Goal: Information Seeking & Learning: Learn about a topic

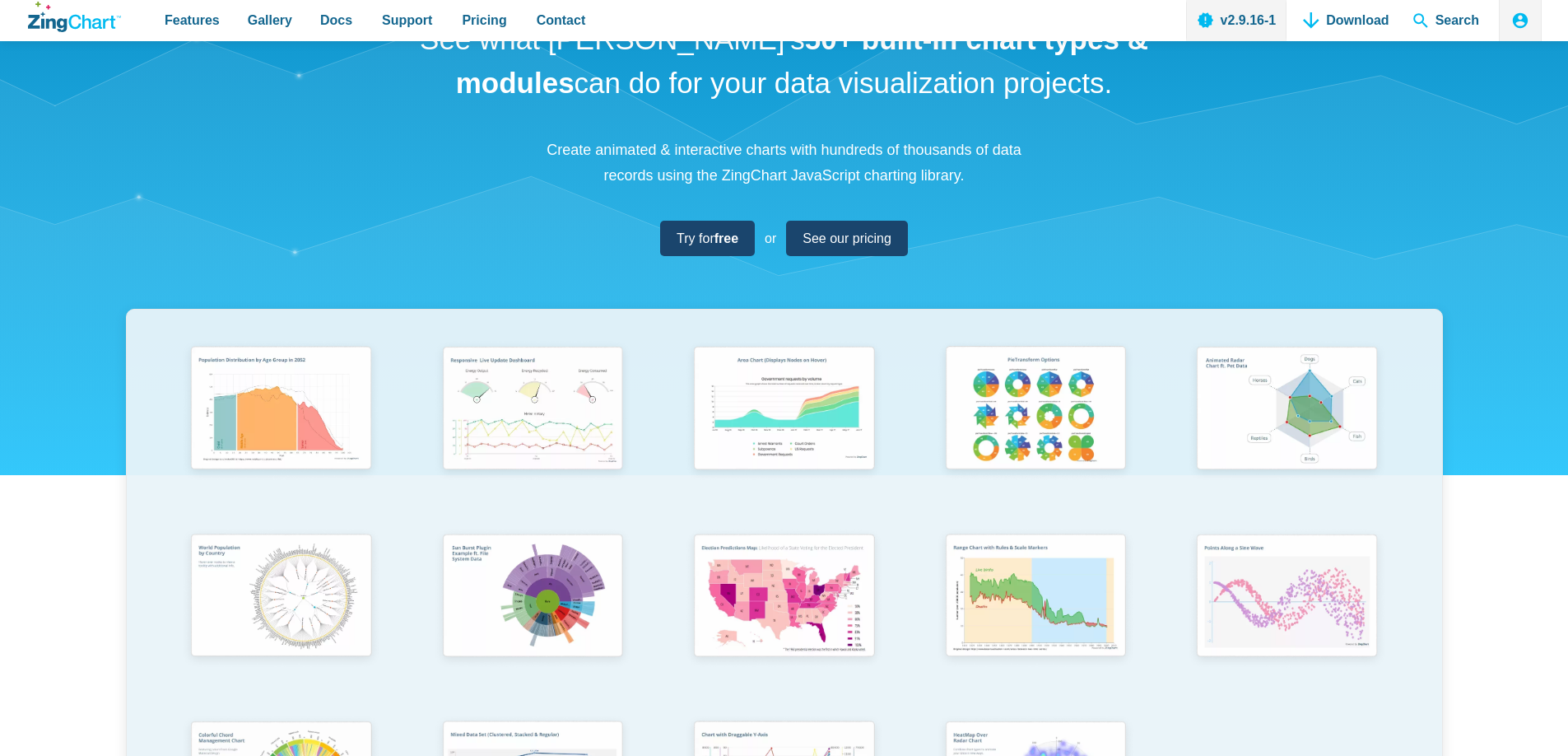
scroll to position [104, 0]
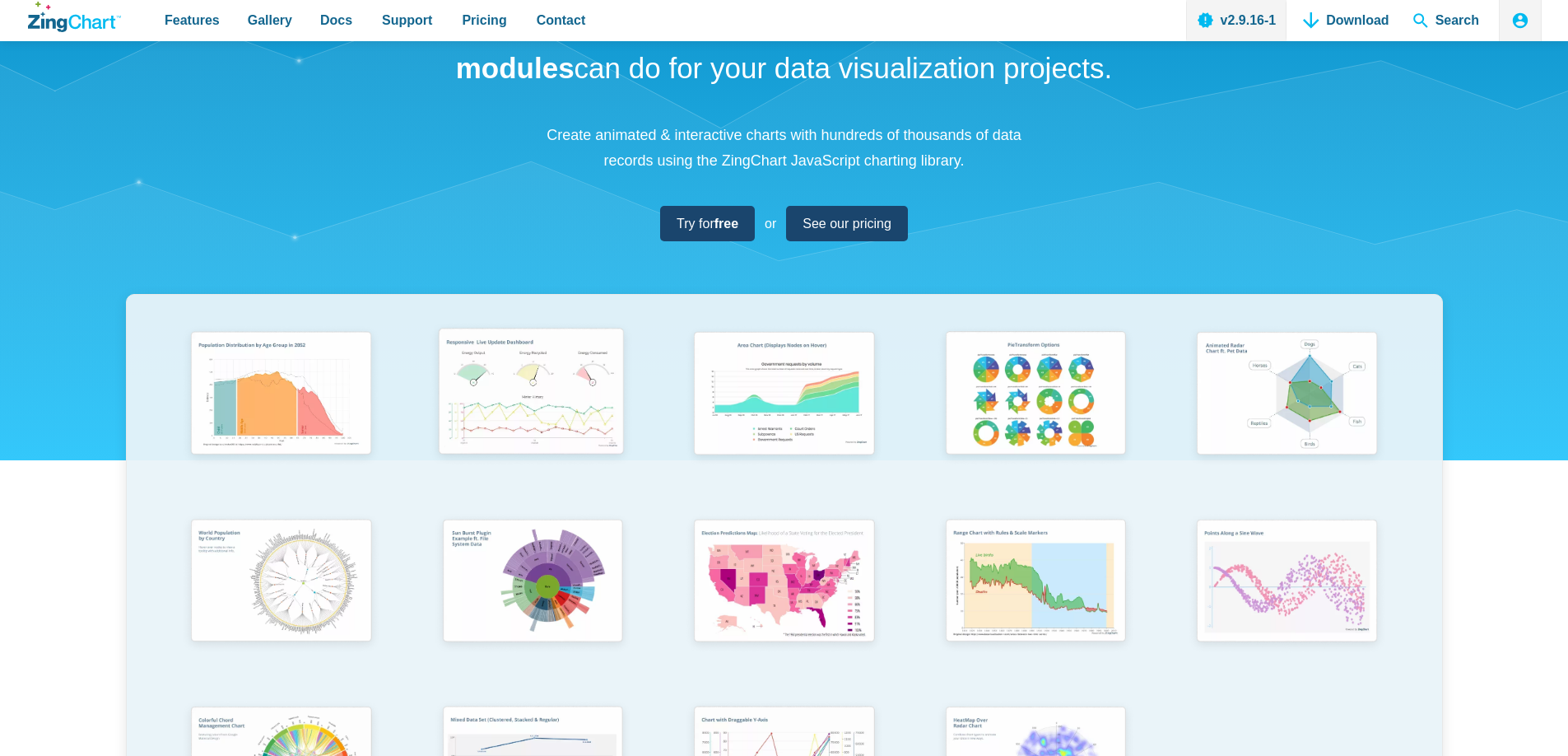
click at [545, 393] on img "App Content" at bounding box center [531, 394] width 207 height 148
click at [1016, 394] on img "App Content" at bounding box center [1034, 394] width 207 height 148
click at [1291, 391] on img "App Content" at bounding box center [1285, 394] width 207 height 148
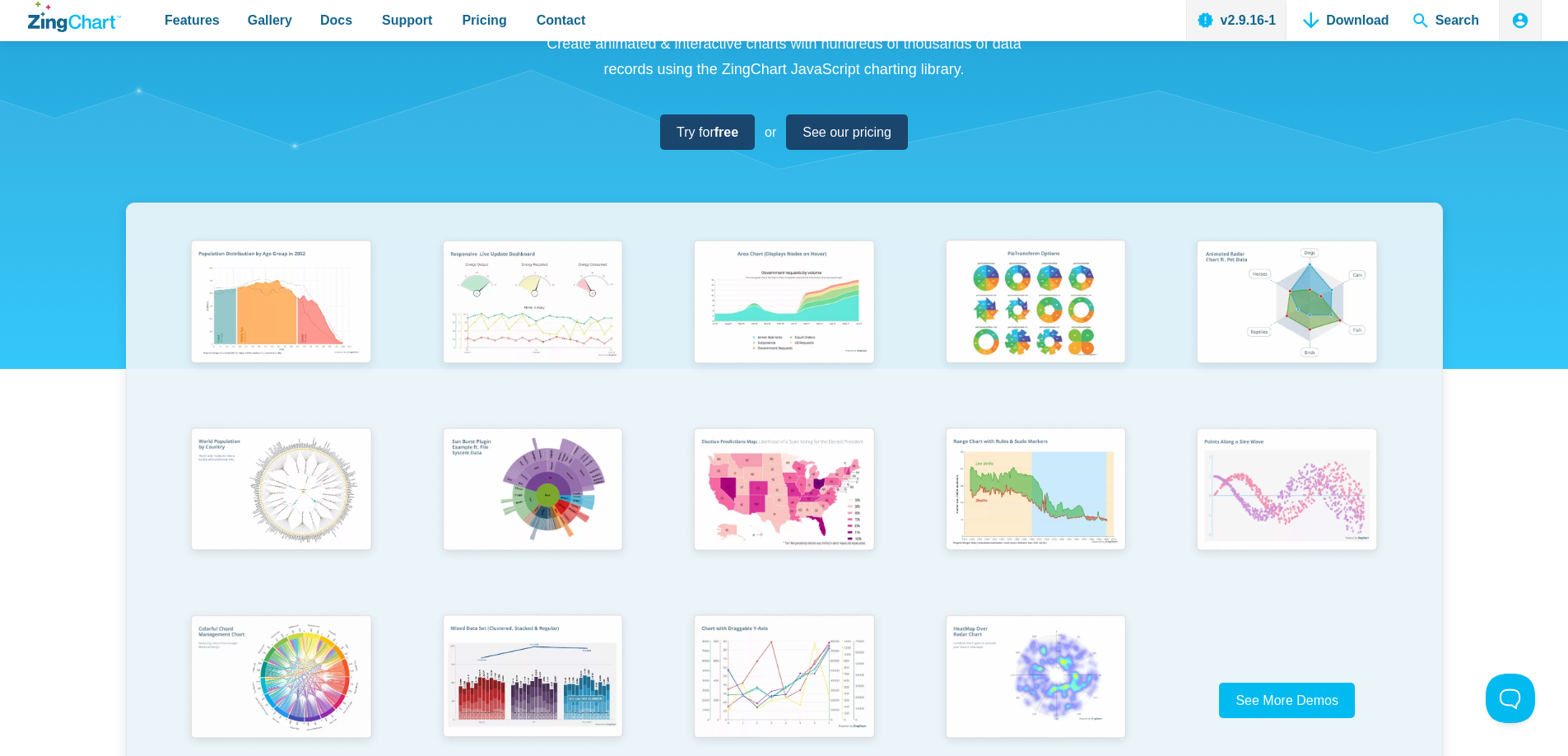
scroll to position [285, 0]
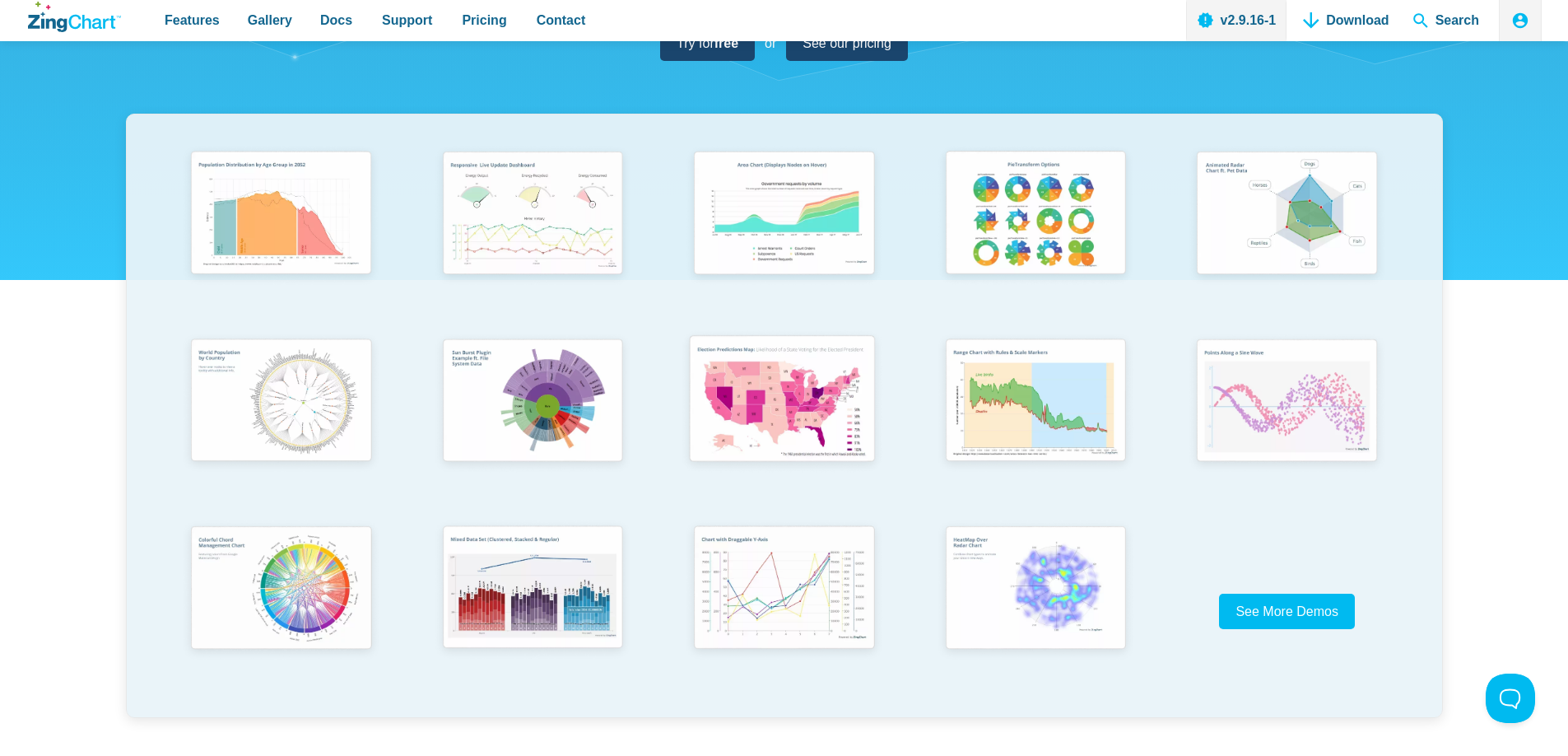
click at [815, 405] on img "App Content" at bounding box center [783, 401] width 207 height 148
click at [296, 575] on img "App Content" at bounding box center [279, 588] width 207 height 148
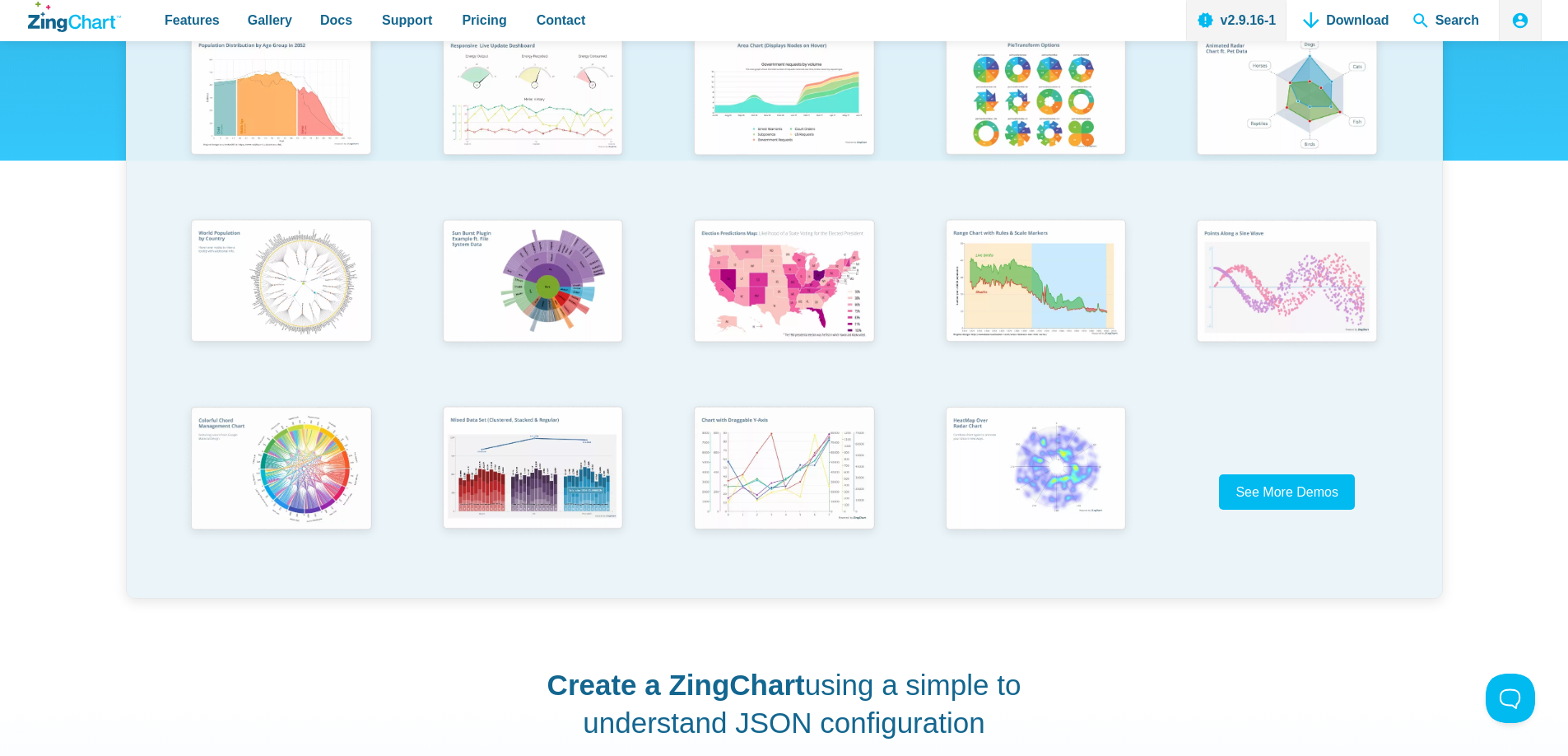
scroll to position [450, 0]
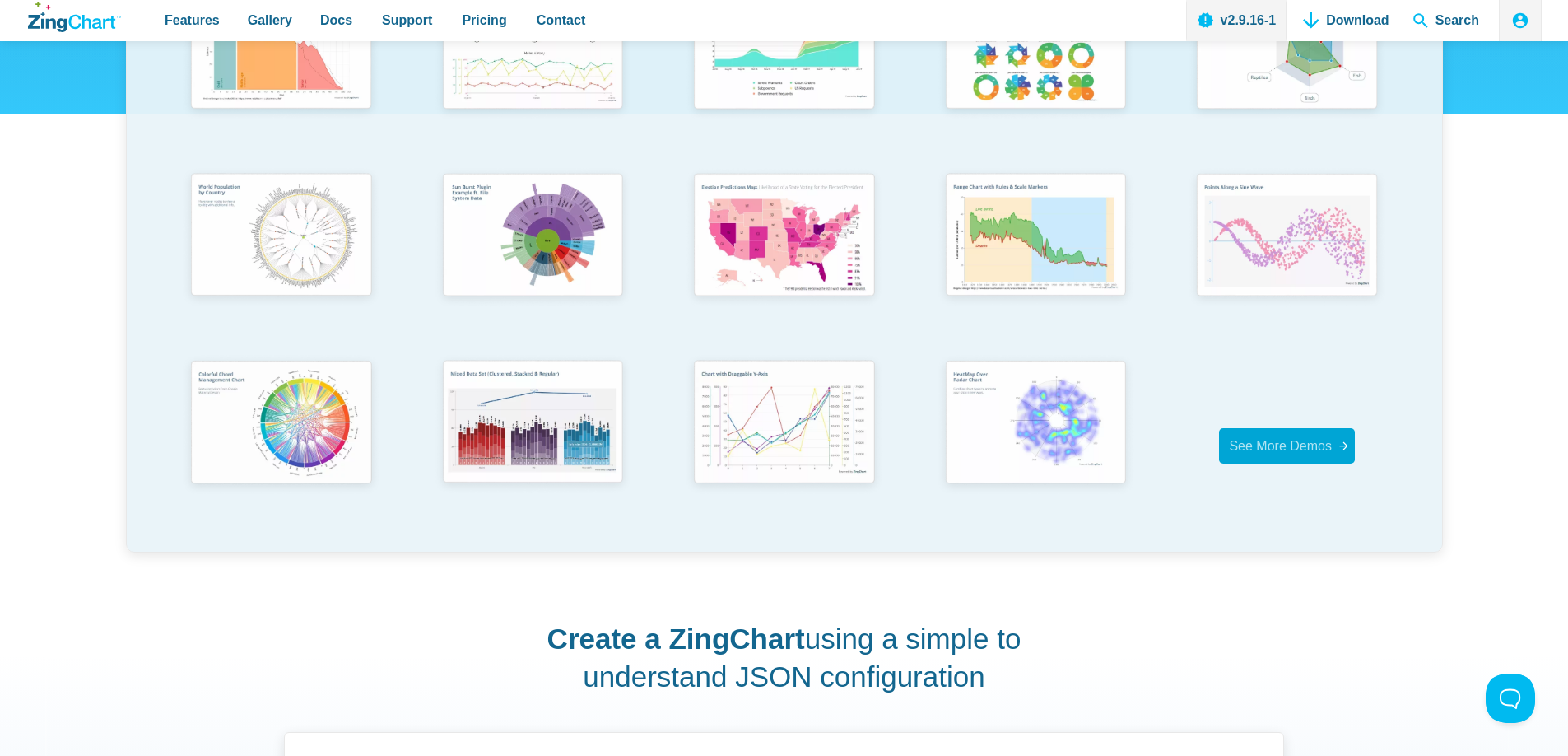
click at [1298, 452] on span "See More Demos" at bounding box center [1280, 445] width 103 height 14
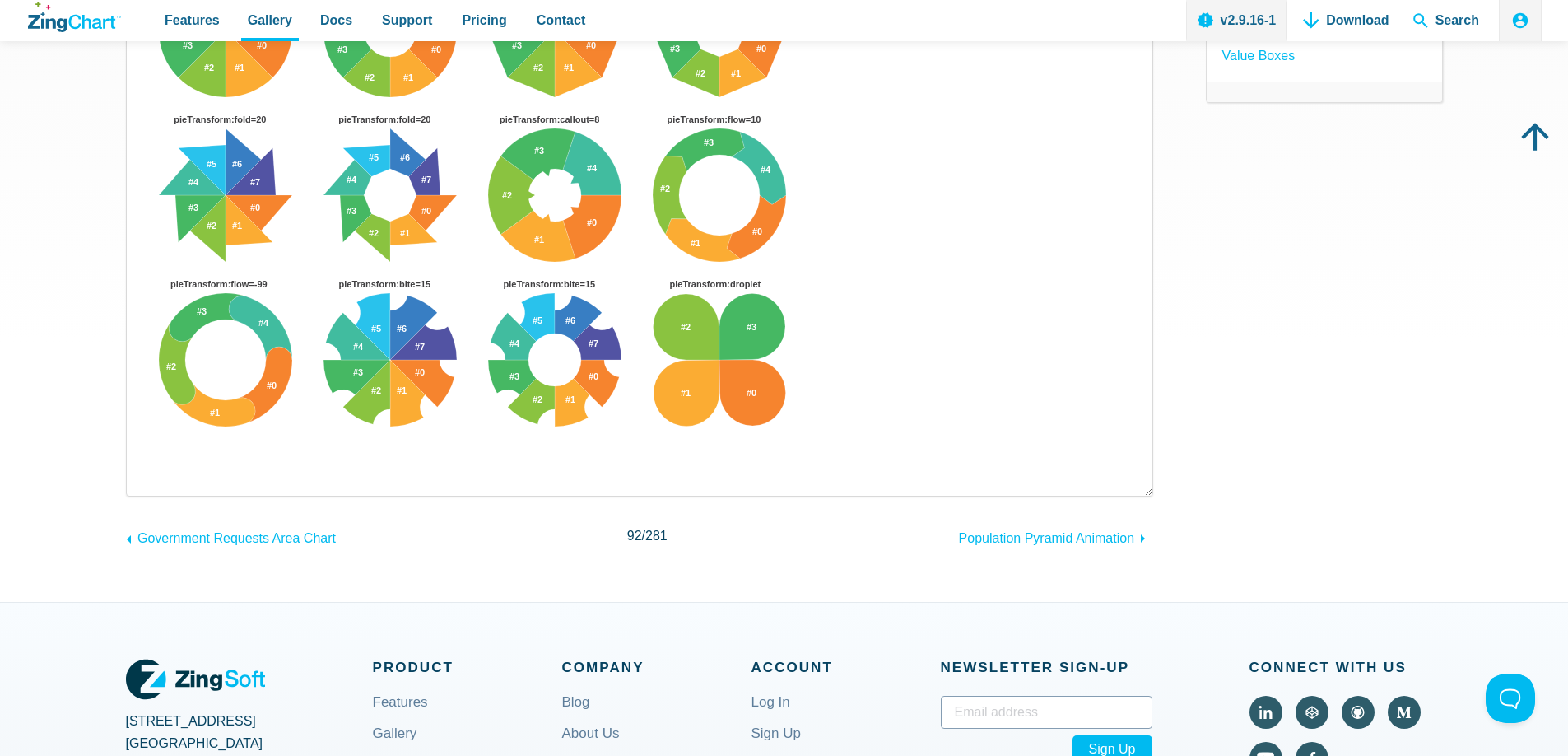
scroll to position [13, 0]
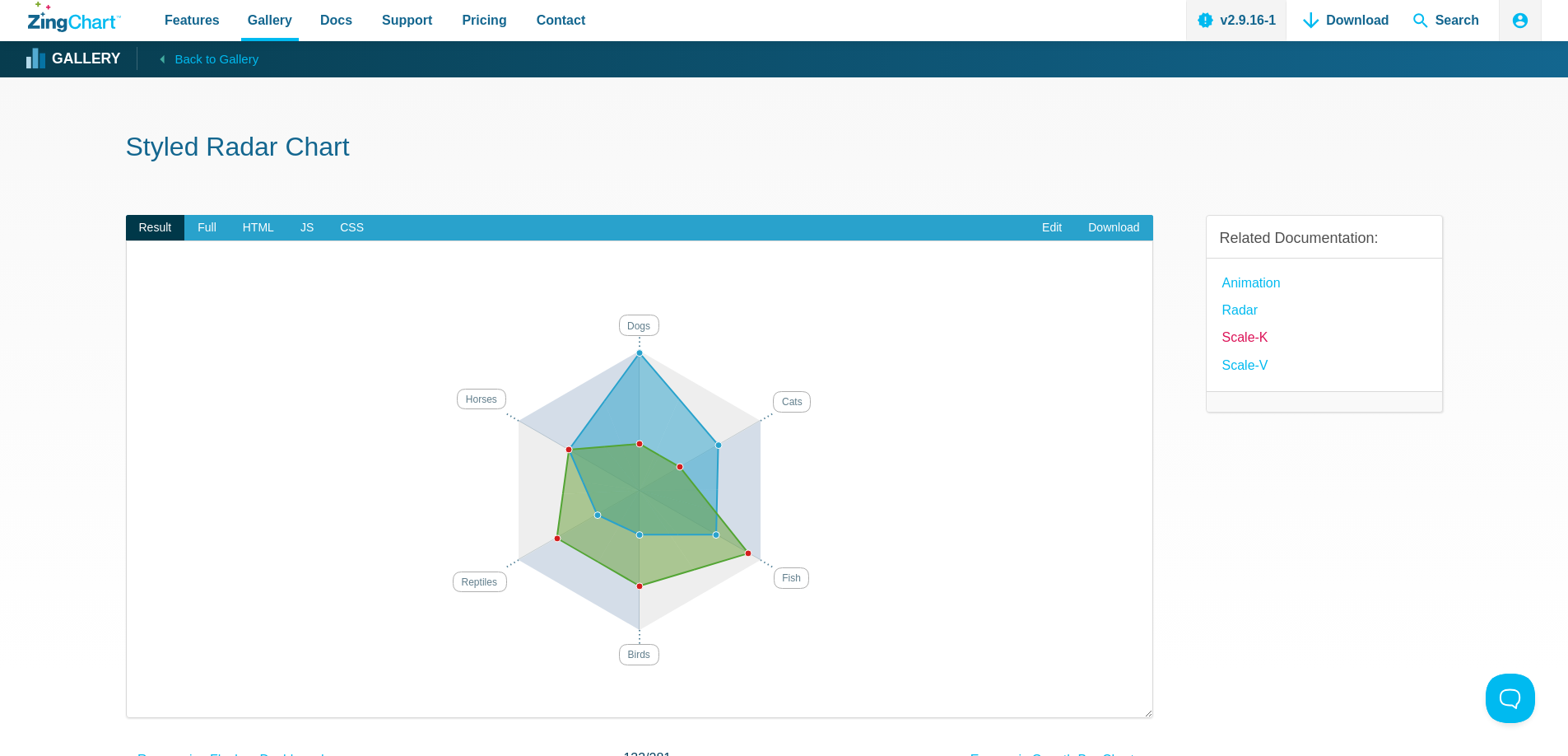
click at [1247, 339] on link "Scale-K" at bounding box center [1245, 338] width 46 height 22
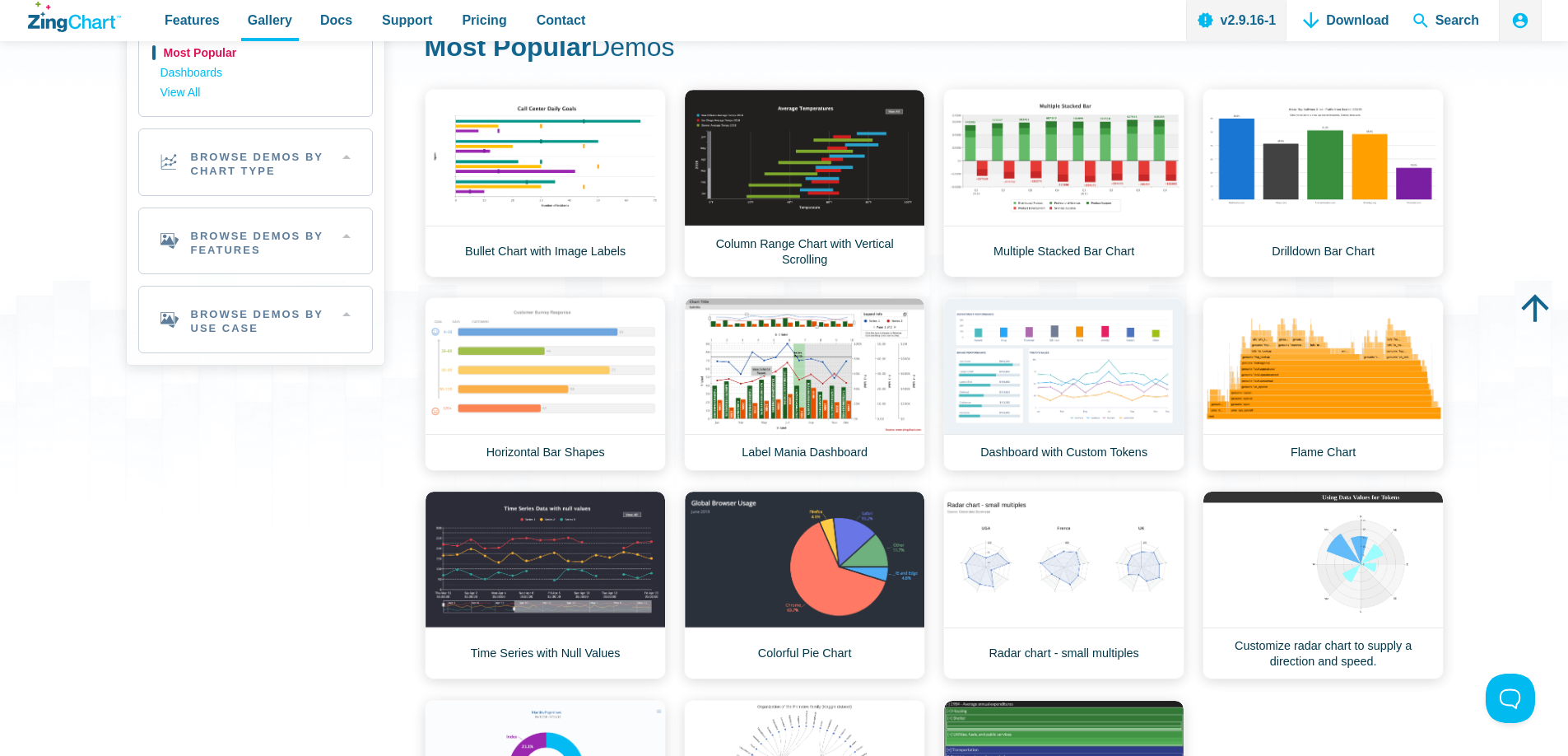
scroll to position [198, 0]
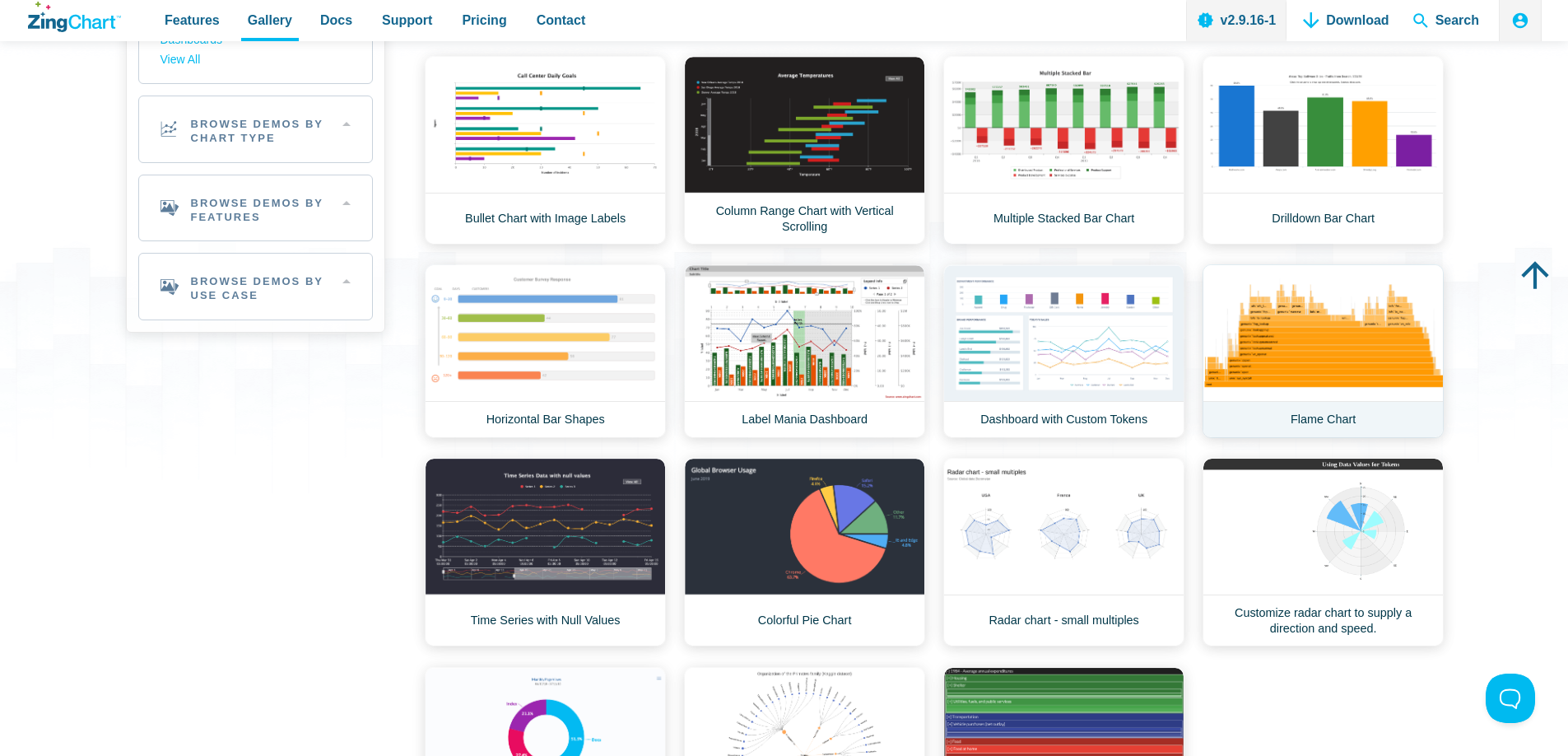
click at [1319, 338] on link "Flame Chart" at bounding box center [1324, 351] width 242 height 174
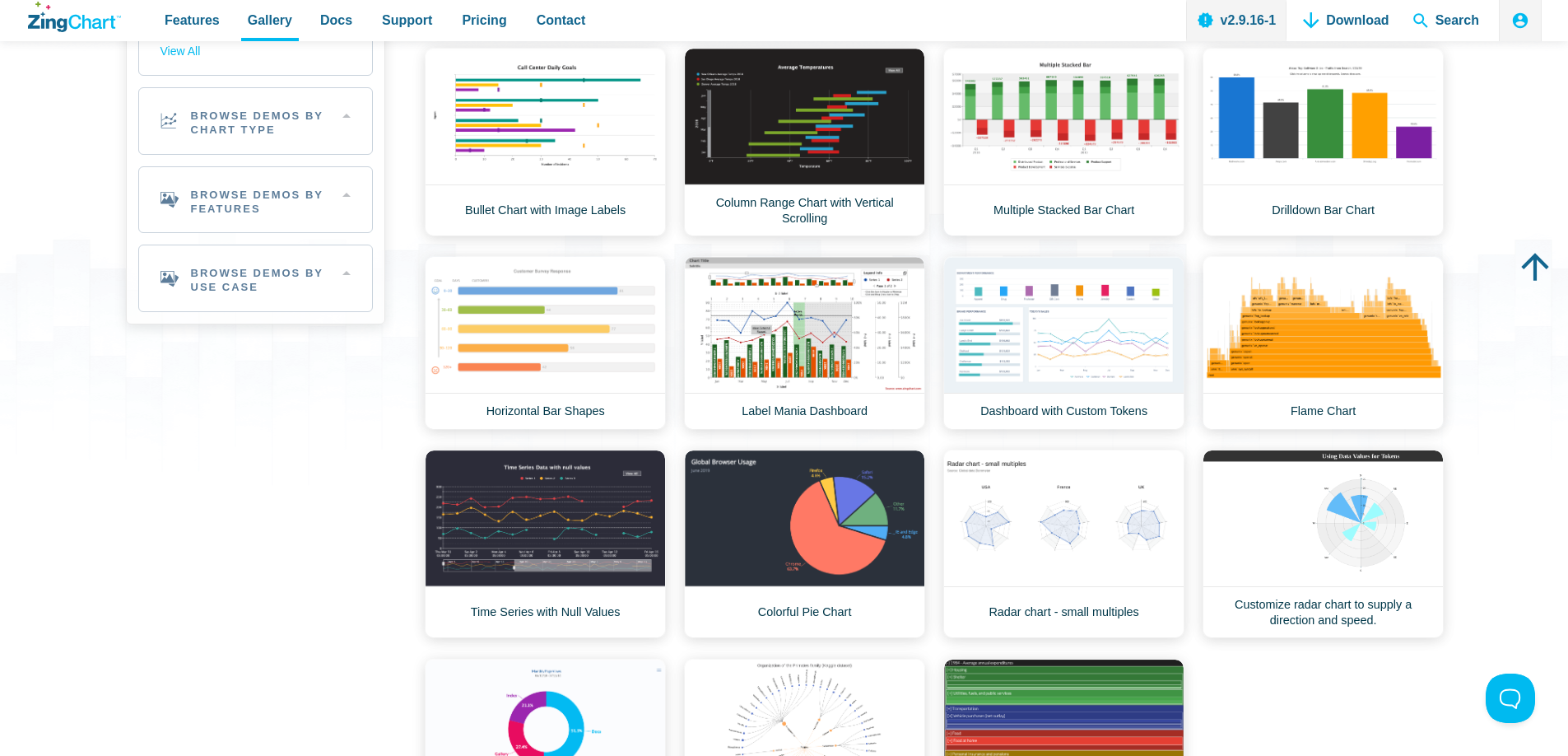
scroll to position [61, 0]
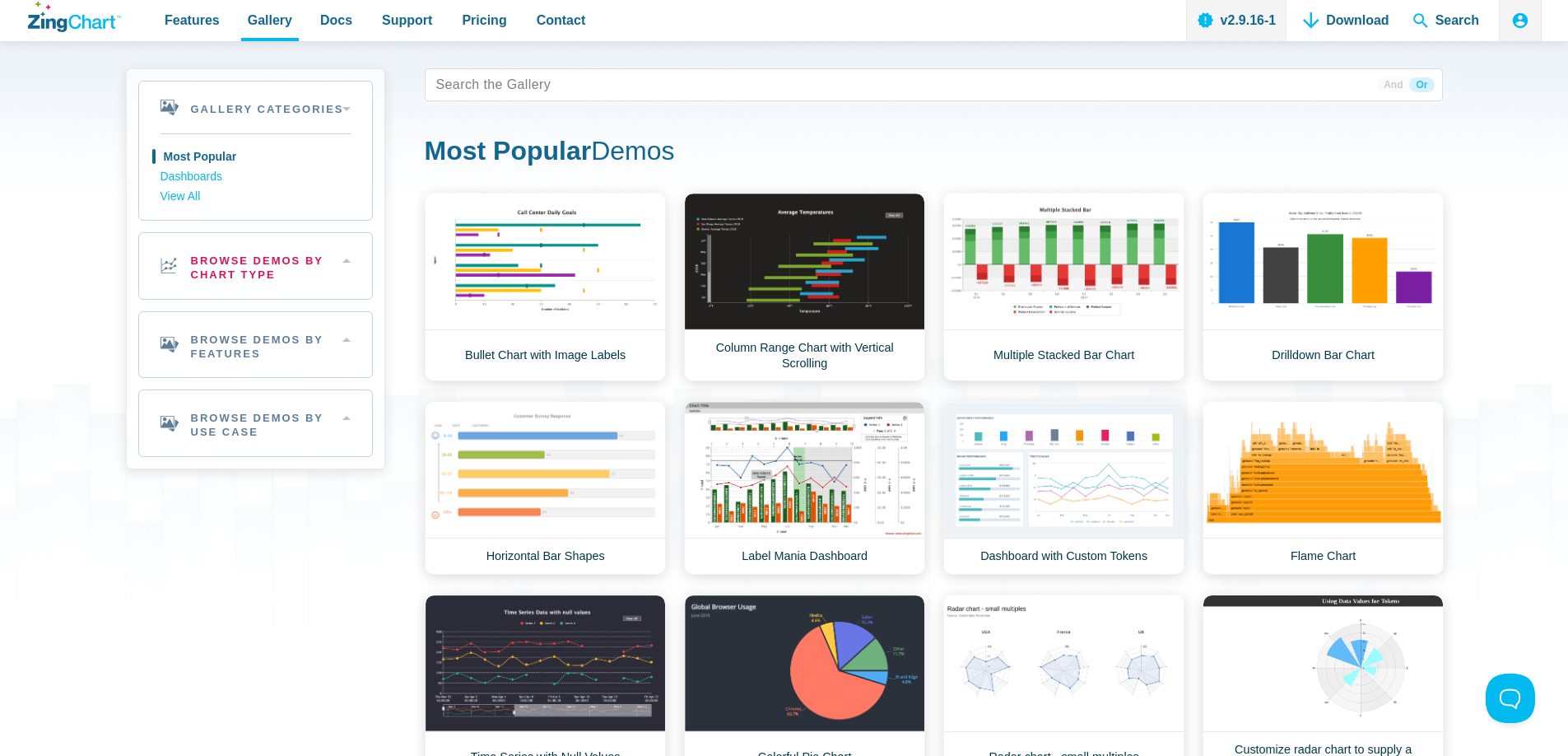
click at [225, 267] on h2 "Browse Demos By Chart Type" at bounding box center [256, 266] width 233 height 66
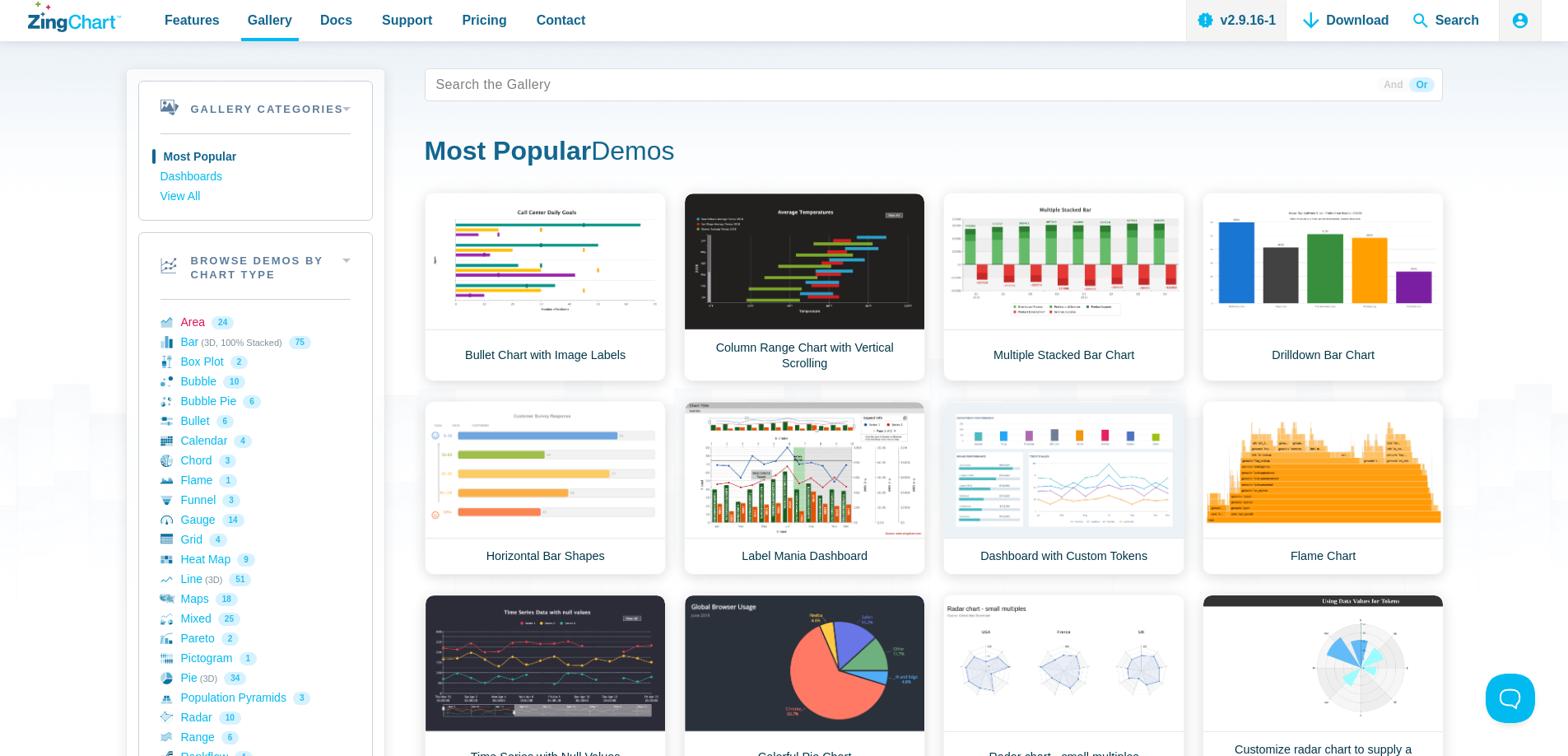
click at [186, 321] on link "Area 24" at bounding box center [256, 323] width 191 height 20
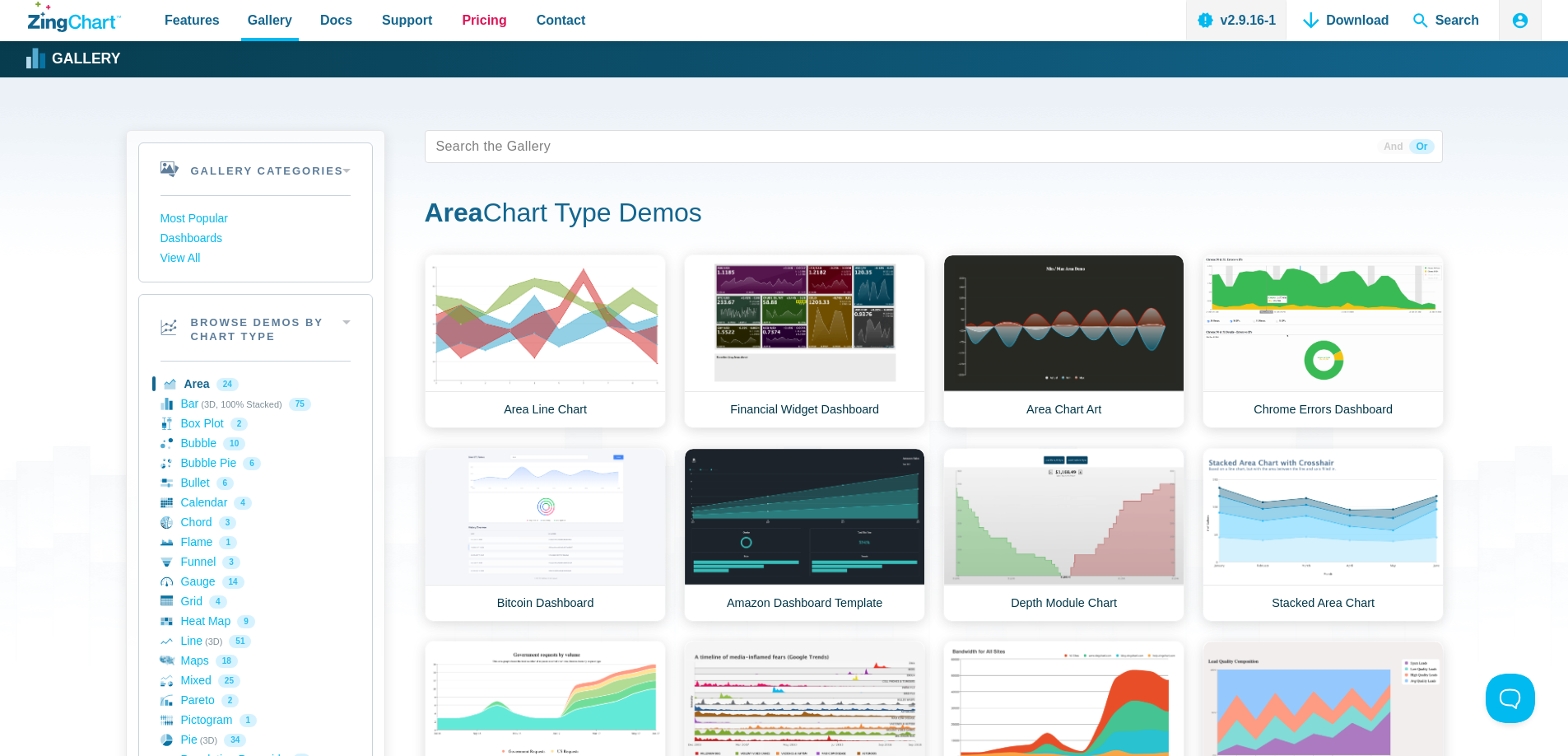
click at [470, 13] on span "Pricing" at bounding box center [484, 20] width 45 height 22
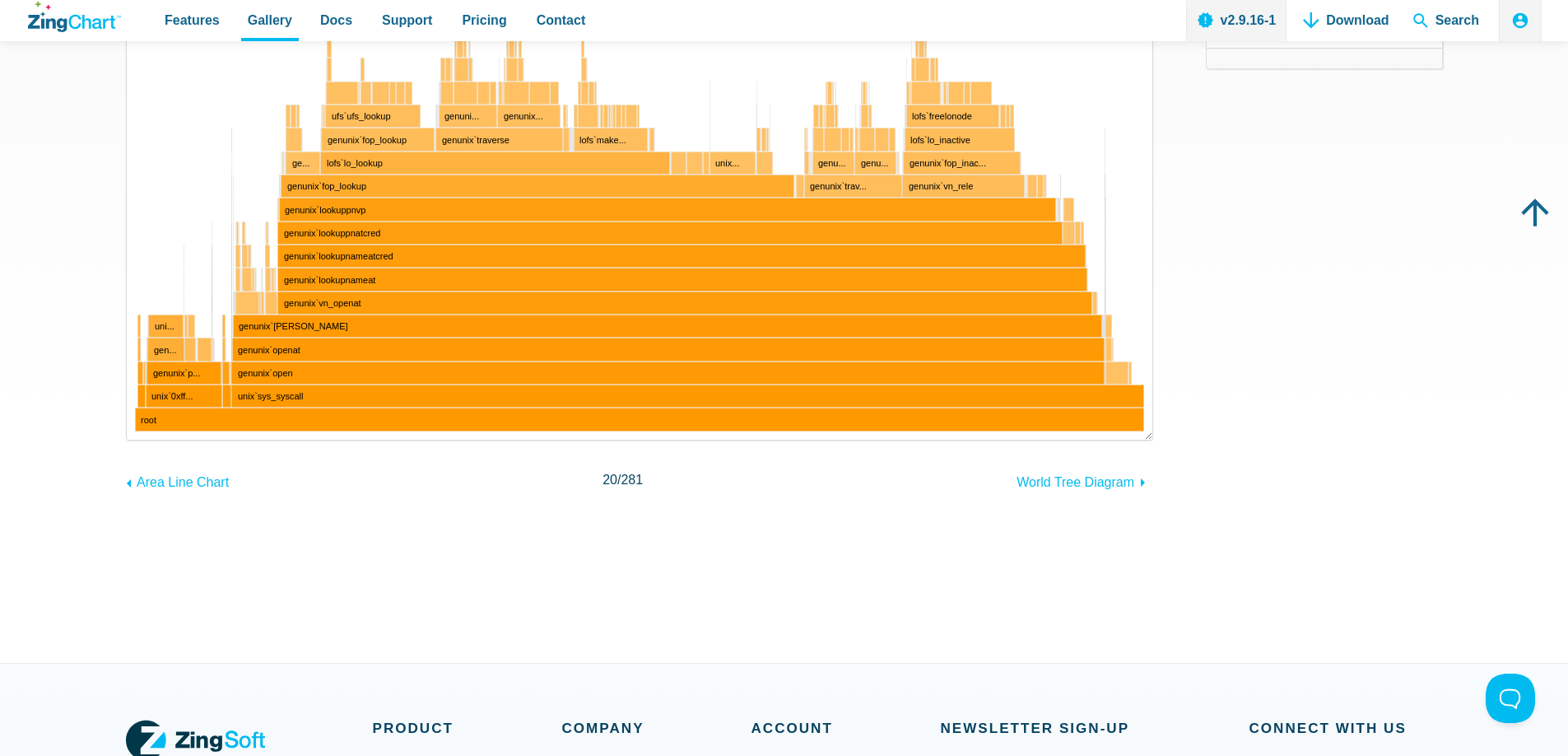
scroll to position [262, 0]
